Goal: Task Accomplishment & Management: Manage account settings

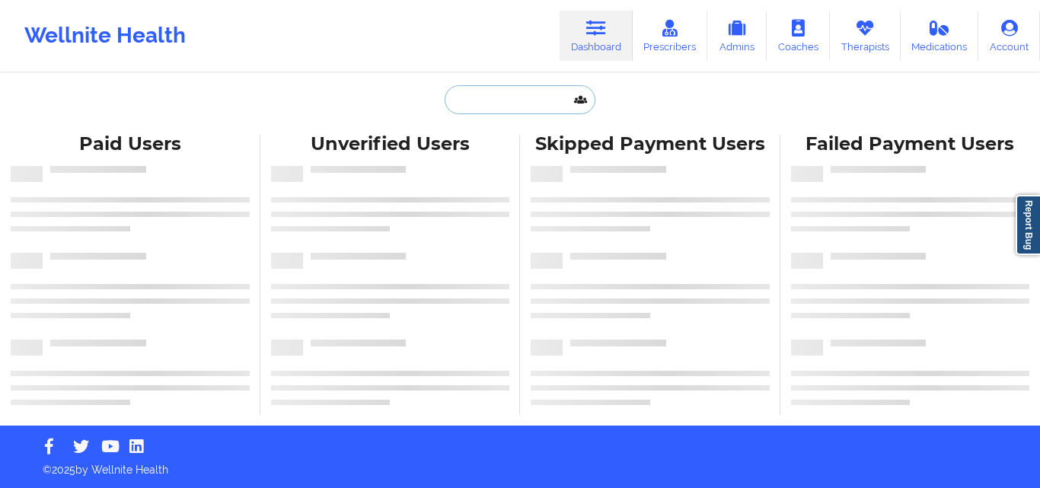
click at [465, 97] on input "text" at bounding box center [520, 99] width 151 height 29
paste input "[PERSON_NAME]"
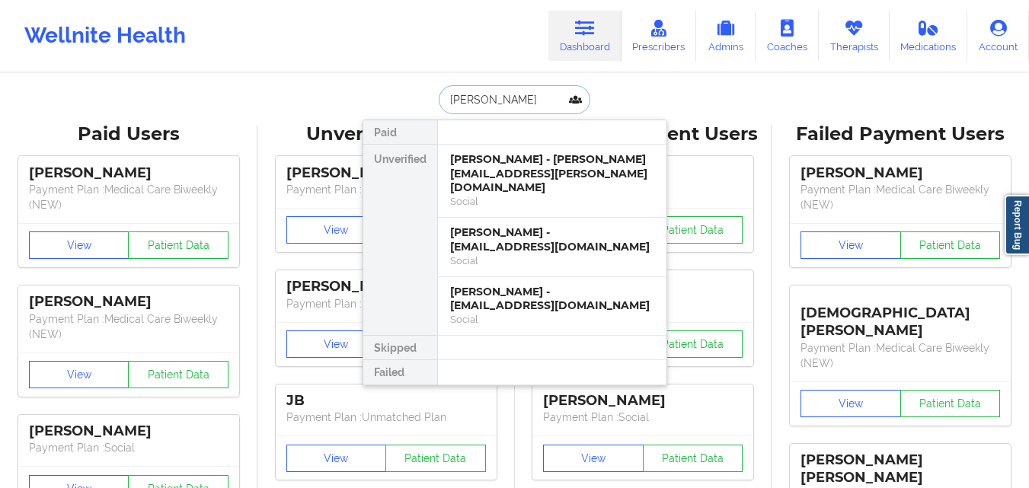
type input "[PERSON_NAME]"
click at [550, 100] on input "[PERSON_NAME]" at bounding box center [514, 99] width 151 height 29
